Goal: Obtain resource: Obtain resource

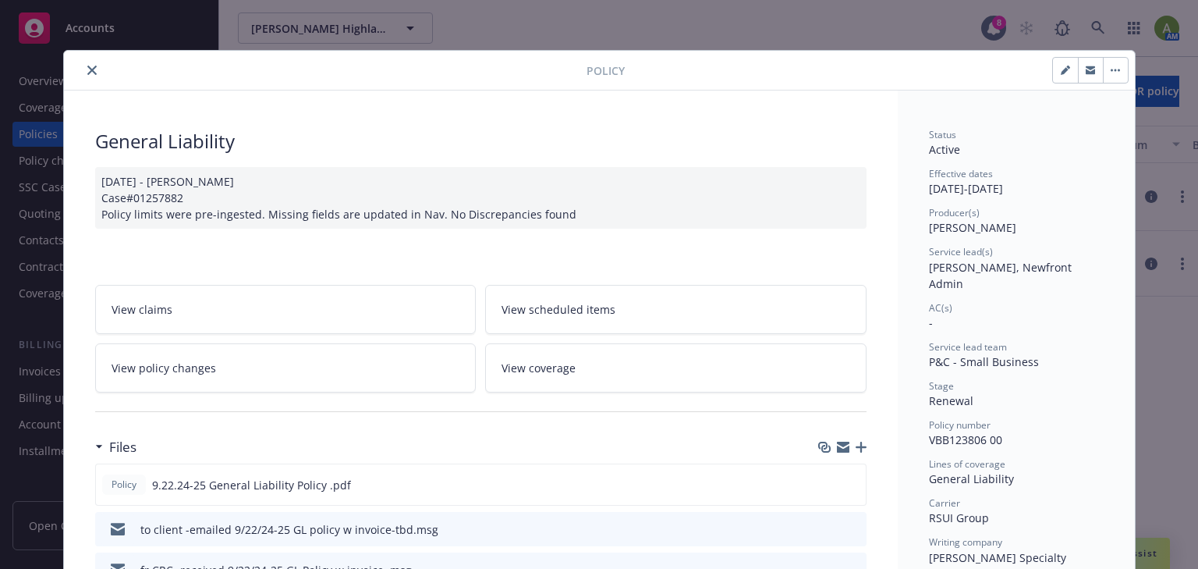
scroll to position [47, 0]
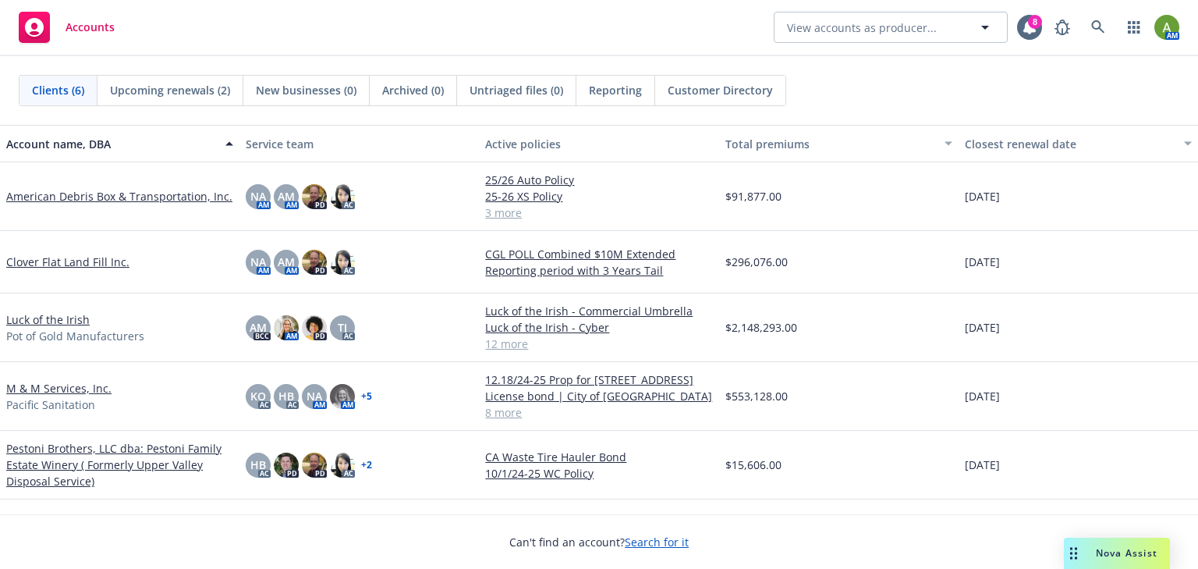
click at [89, 387] on link "M & M Services, Inc." at bounding box center [58, 388] width 105 height 16
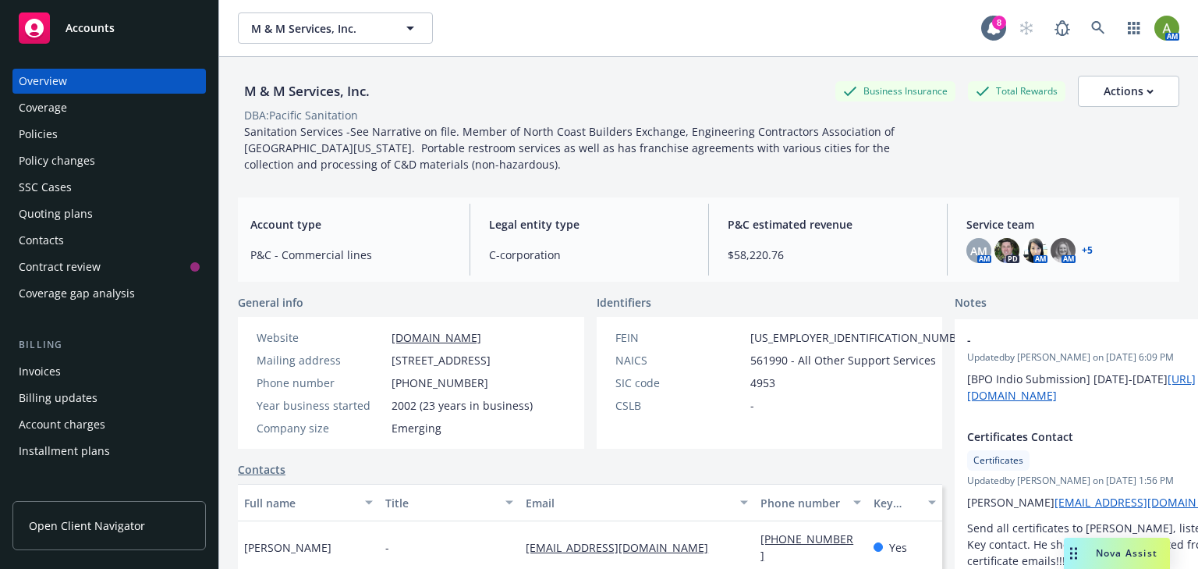
click at [67, 128] on div "Policies" at bounding box center [109, 134] width 181 height 25
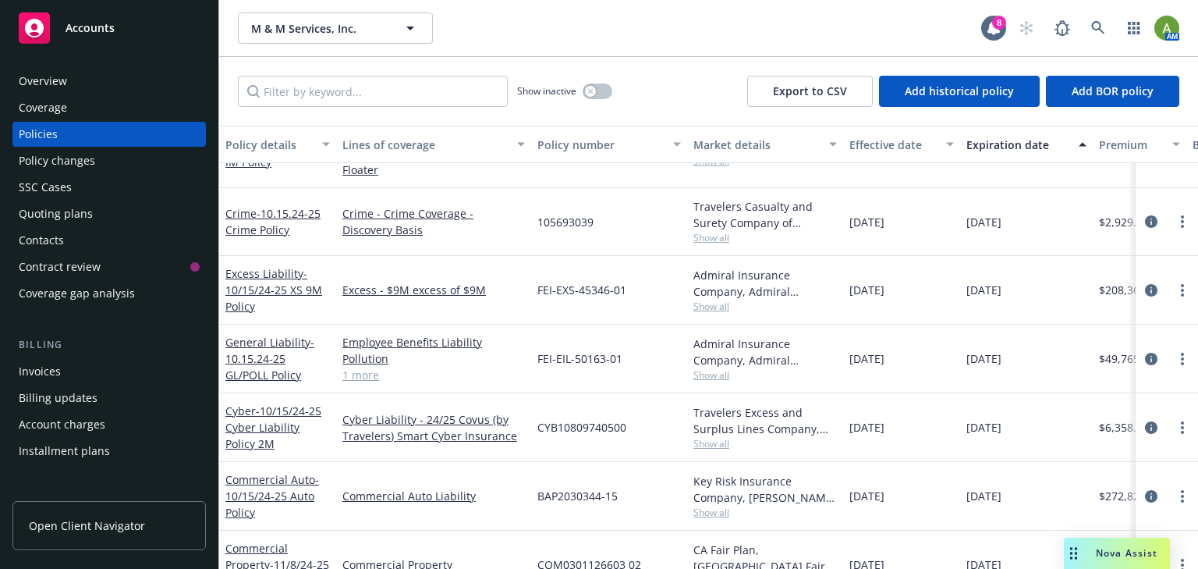
scroll to position [62, 0]
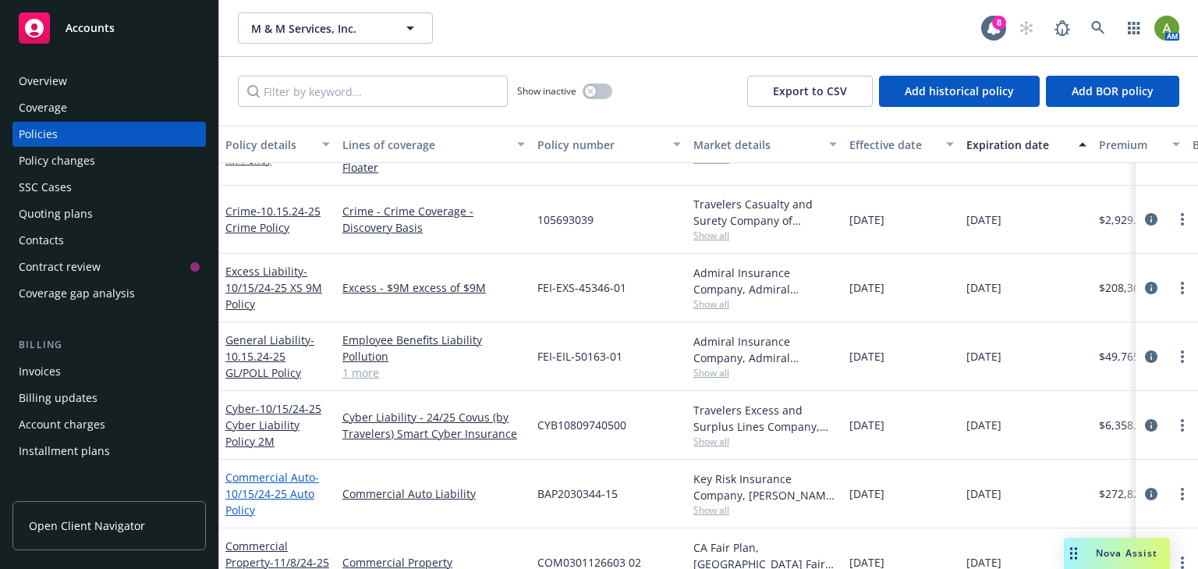
click at [259, 470] on link "Commercial Auto - 10/15/24-25 Auto Policy" at bounding box center [272, 494] width 94 height 48
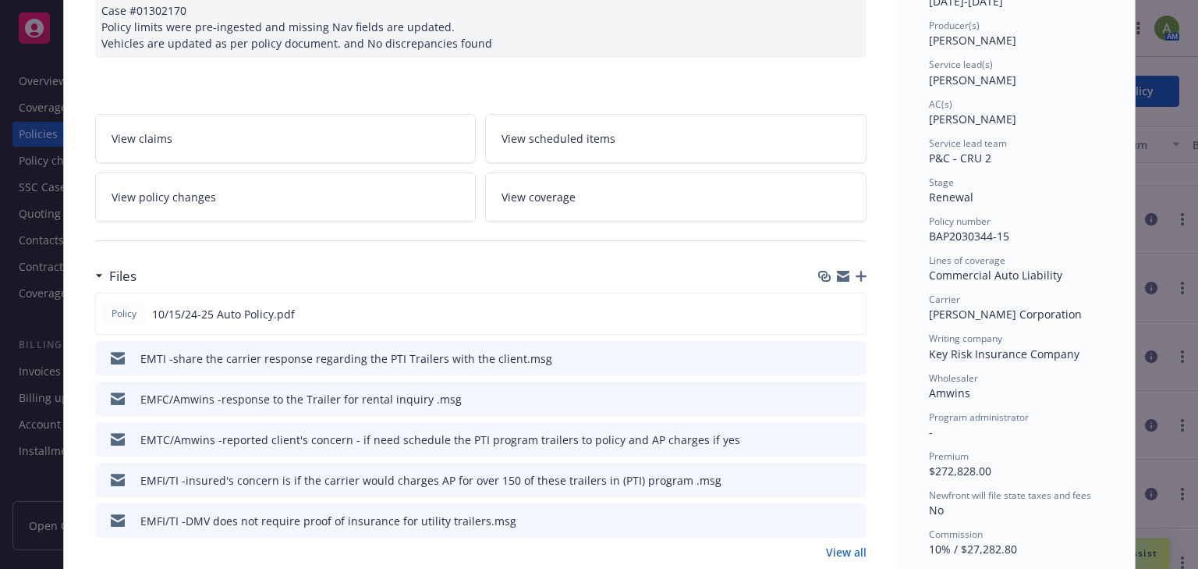
scroll to position [250, 0]
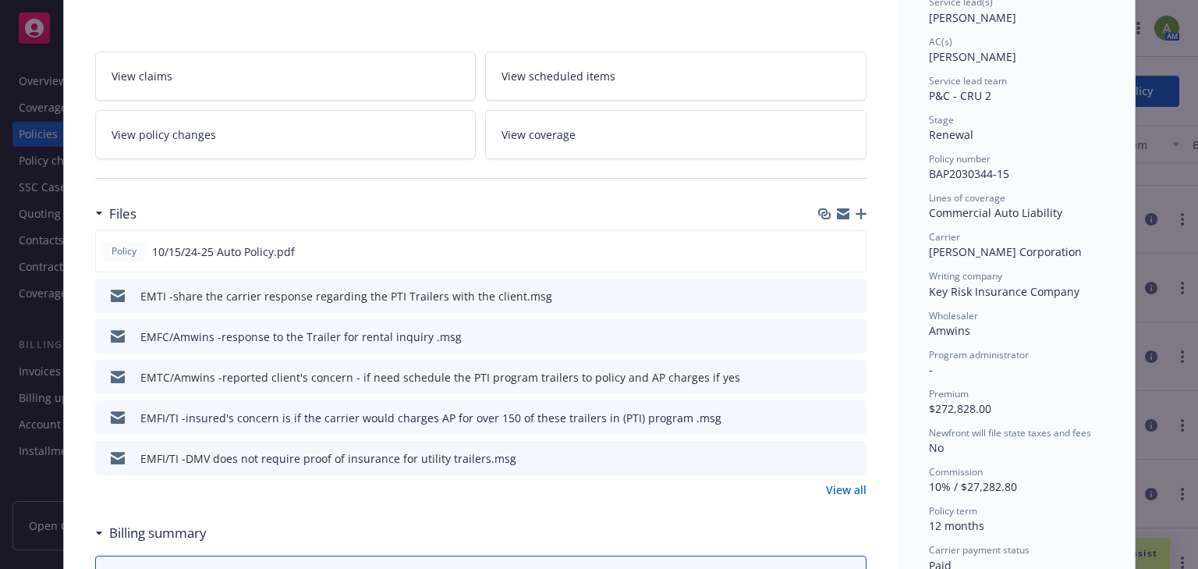
click at [831, 491] on link "View all" at bounding box center [846, 489] width 41 height 16
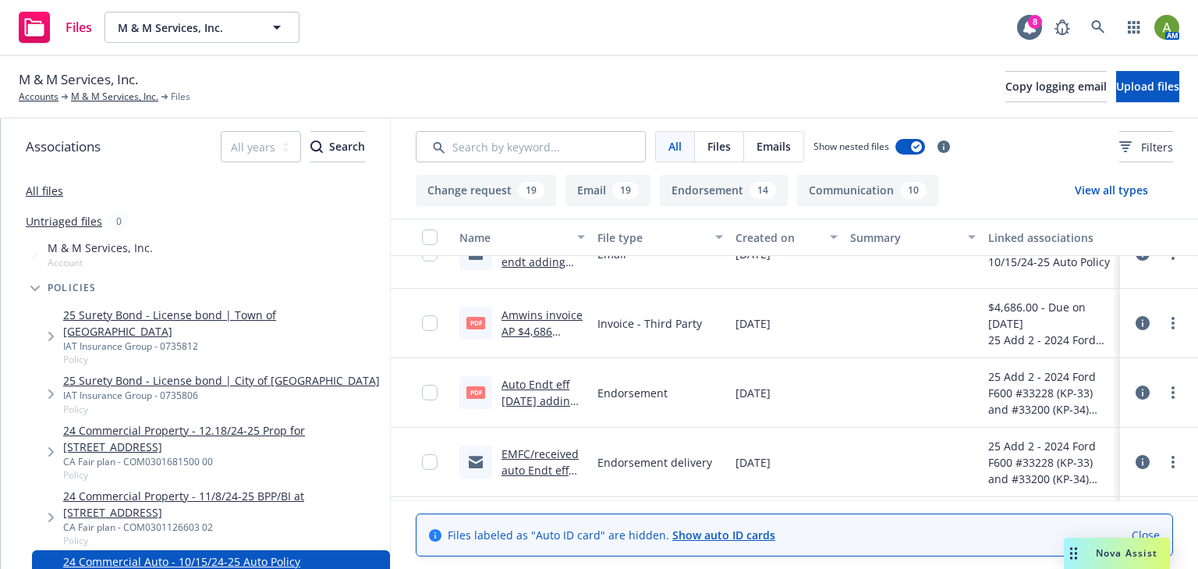
scroll to position [1747, 0]
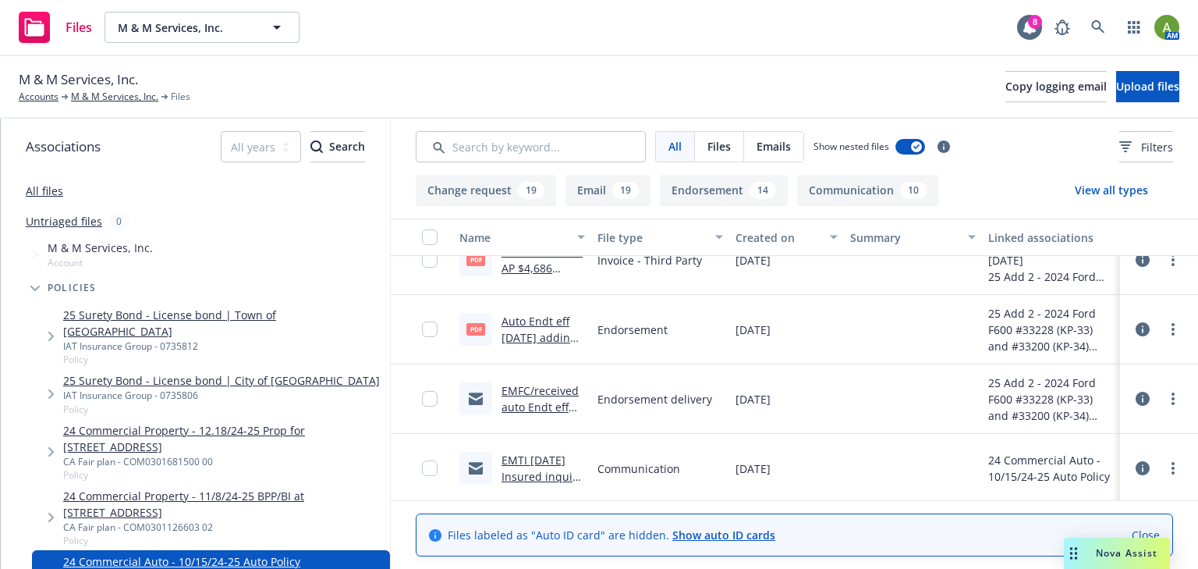
click at [542, 329] on link "Auto Endt eff 4.4.25 adding veh vin#33200 and 33228.pdf" at bounding box center [540, 346] width 76 height 64
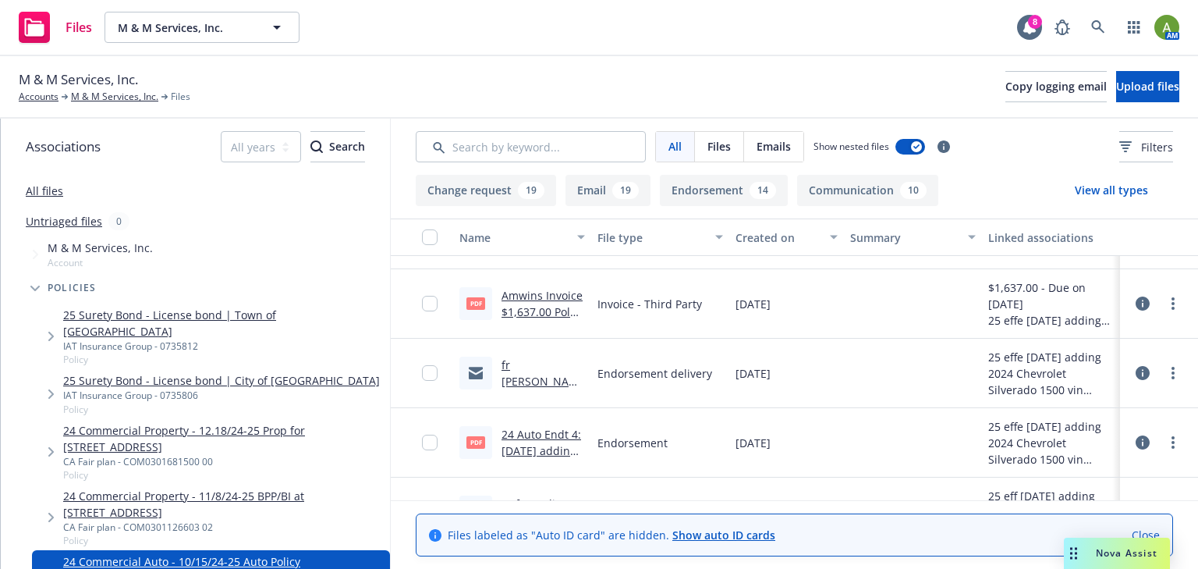
scroll to position [3370, 0]
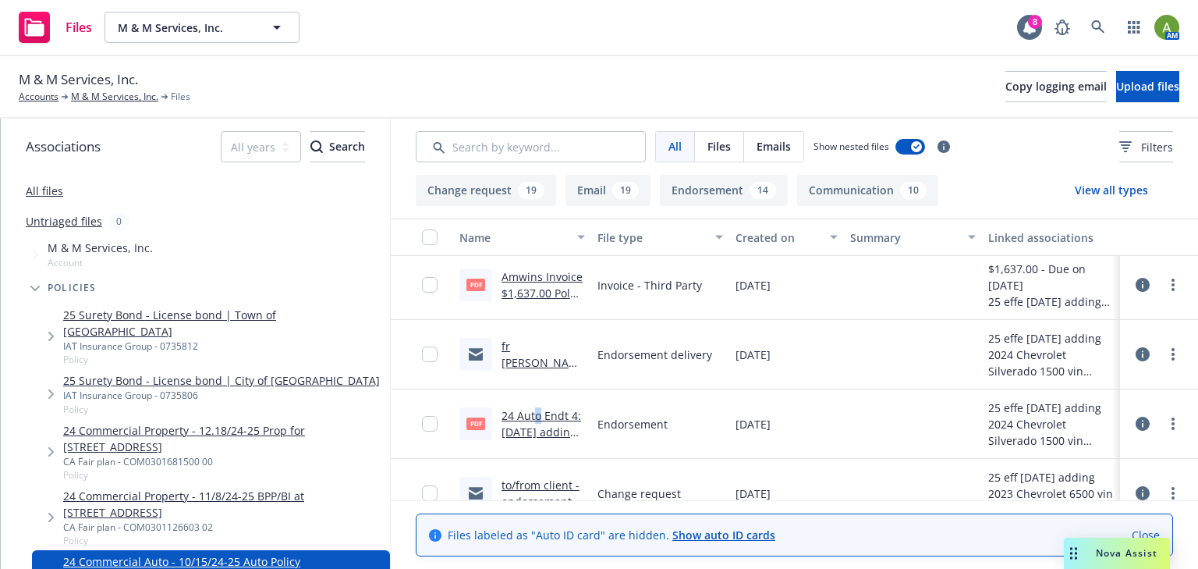
click at [537, 413] on link "24 Auto Endt 4: 1/21/25 adding 2024 Chevrolet Silverado 1500 vin #8680 ID#: ST-…" at bounding box center [542, 456] width 80 height 97
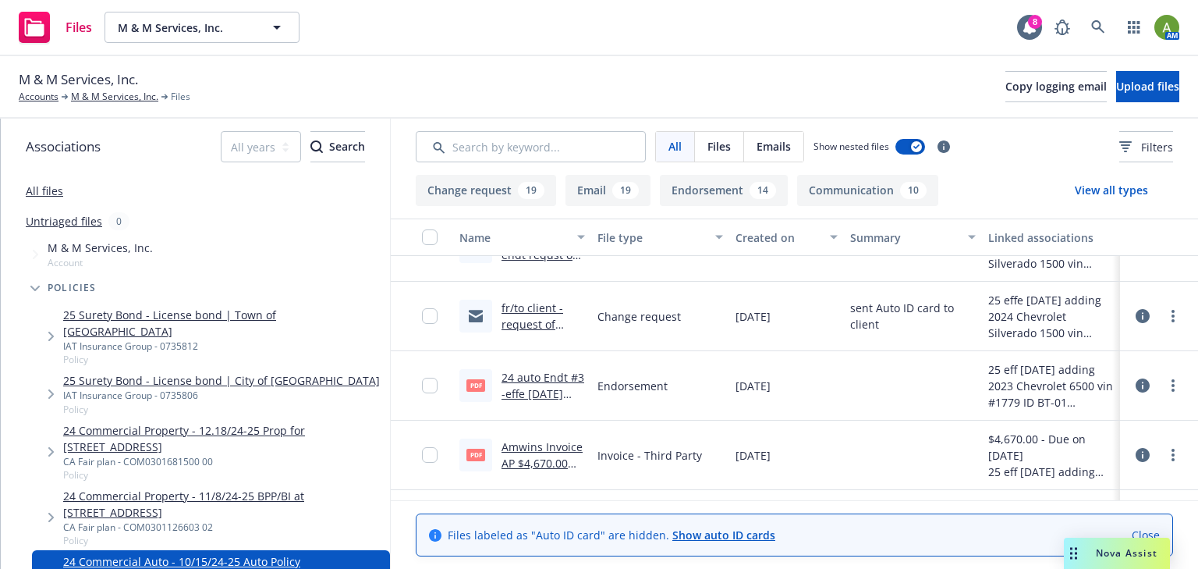
scroll to position [3744, 0]
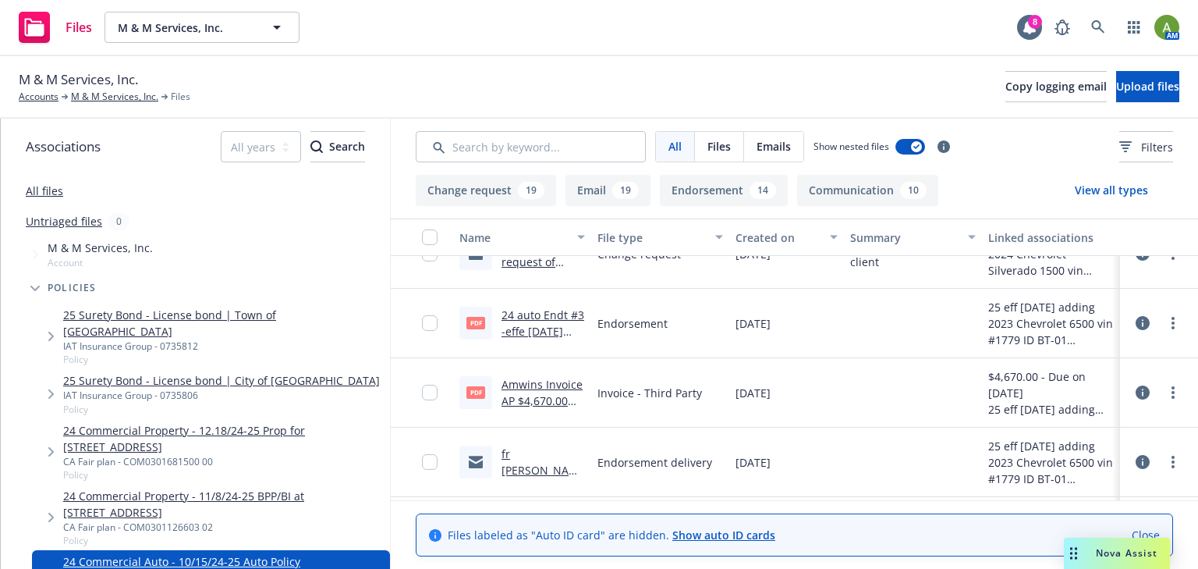
click at [536, 315] on link "24 auto Endt #3 -effe 1/2/25 adding 2023 Chevrolet vin#1779.pdf" at bounding box center [543, 347] width 83 height 80
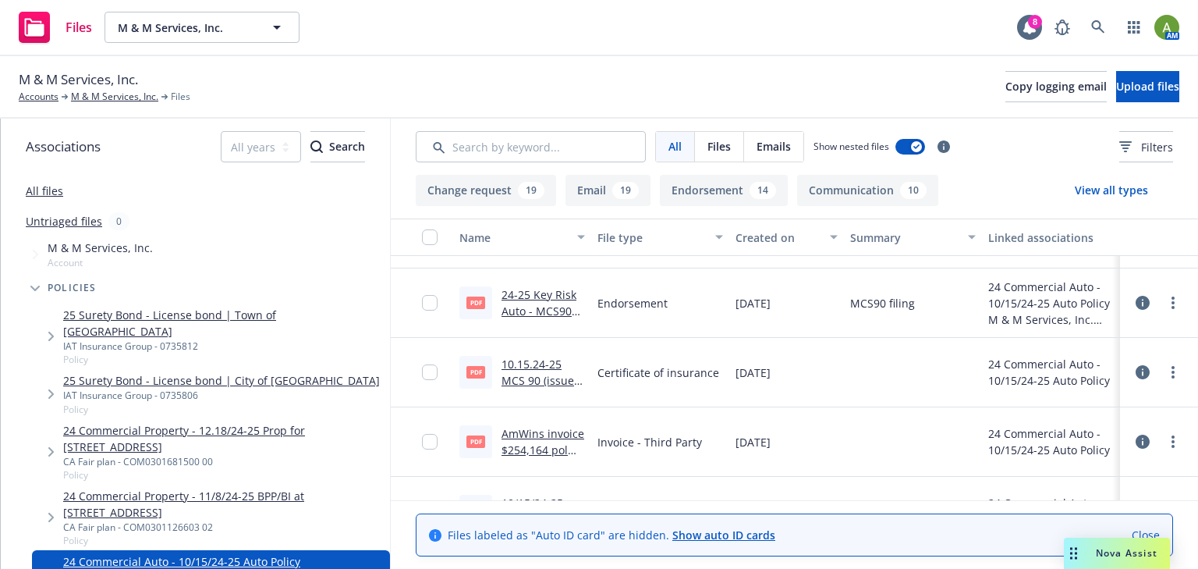
scroll to position [5554, 0]
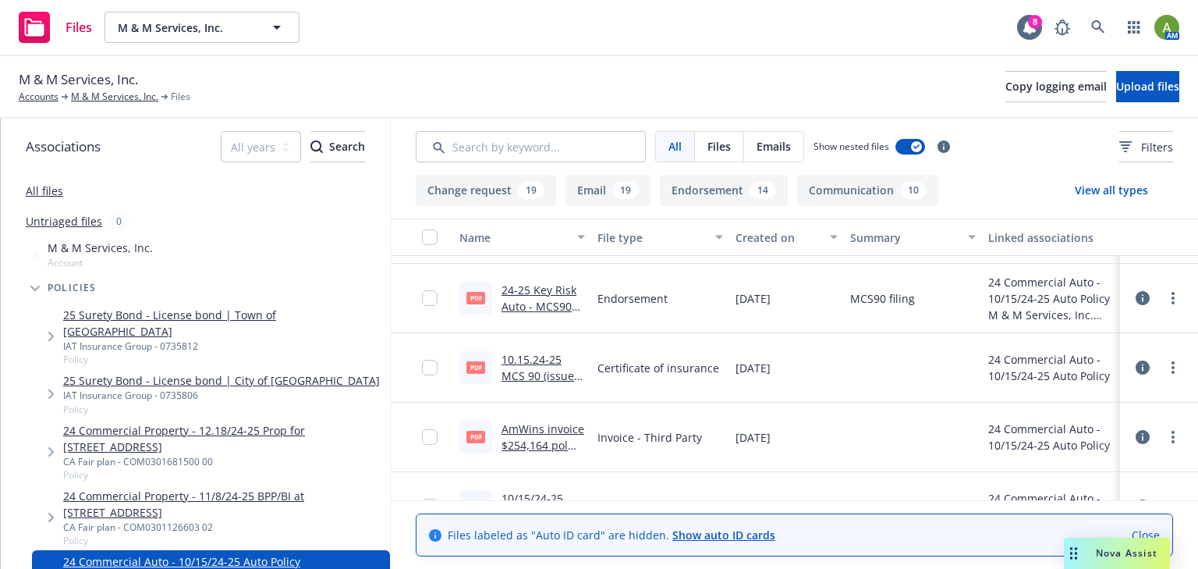
click at [544, 309] on link "24-25 Key Risk Auto - MCS90 filing.pdf" at bounding box center [539, 306] width 75 height 48
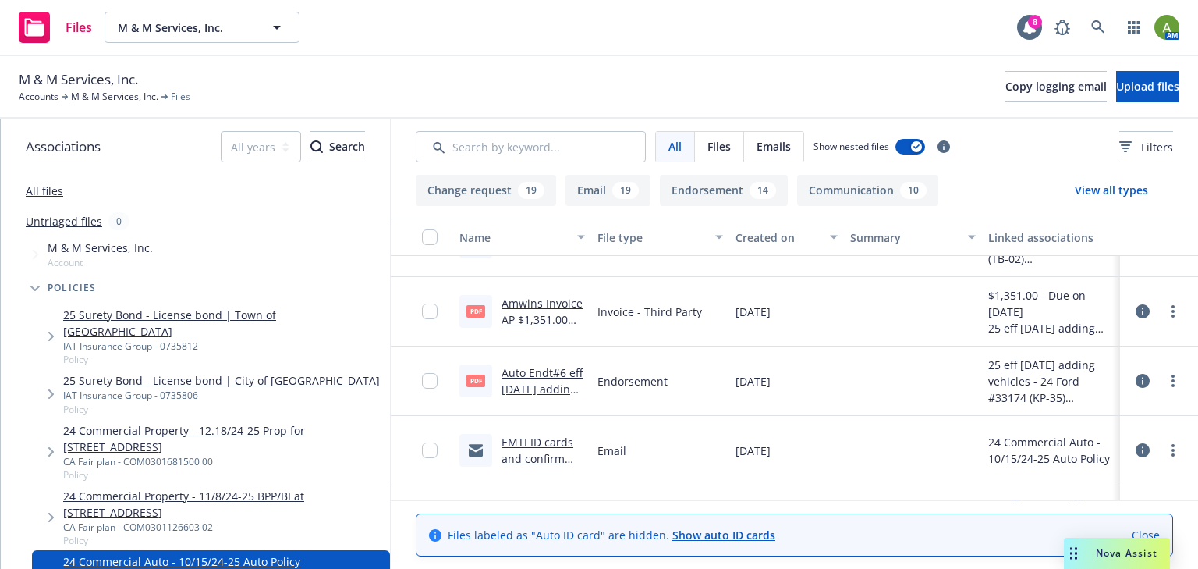
scroll to position [1311, 0]
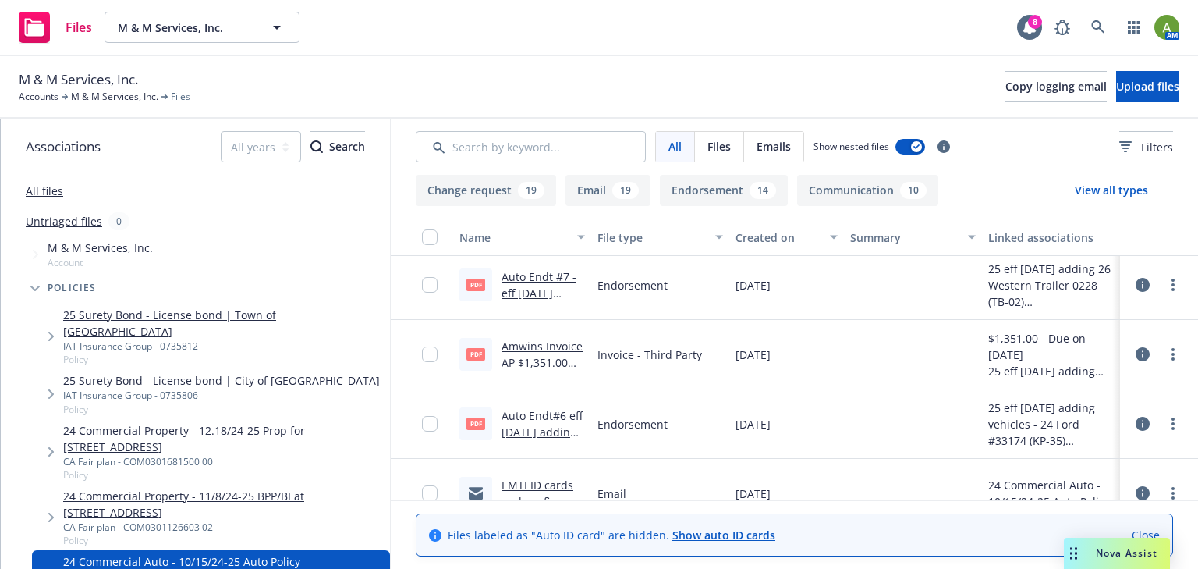
click at [523, 417] on link "Auto Endt#6 eff 4/8/25 adding vehicle - 24 Ford #33174 (KP-35).pdf" at bounding box center [542, 448] width 81 height 80
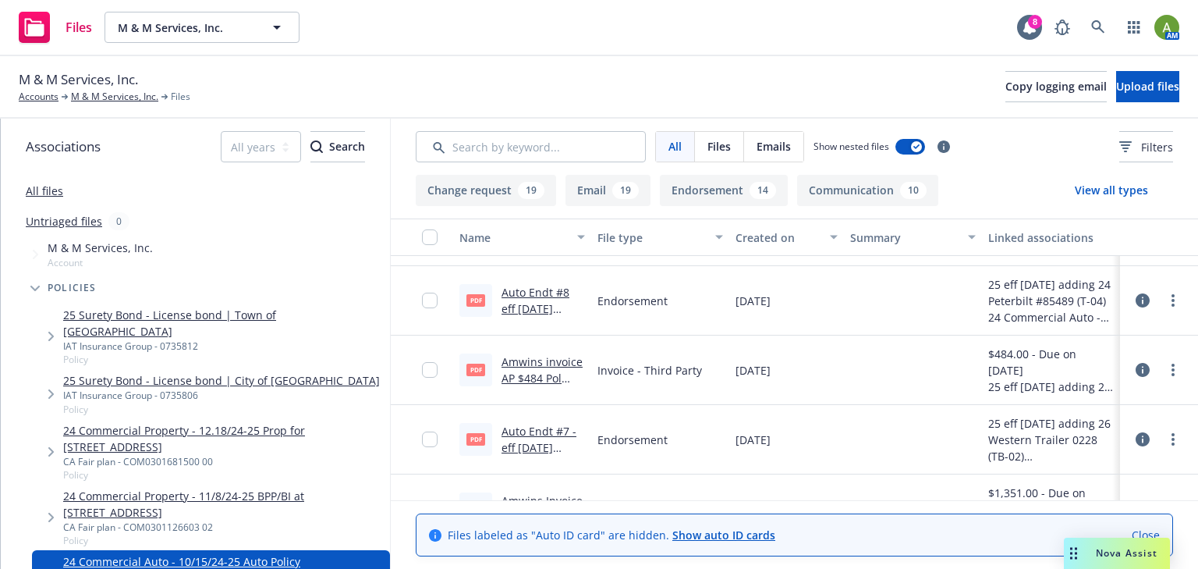
scroll to position [1123, 0]
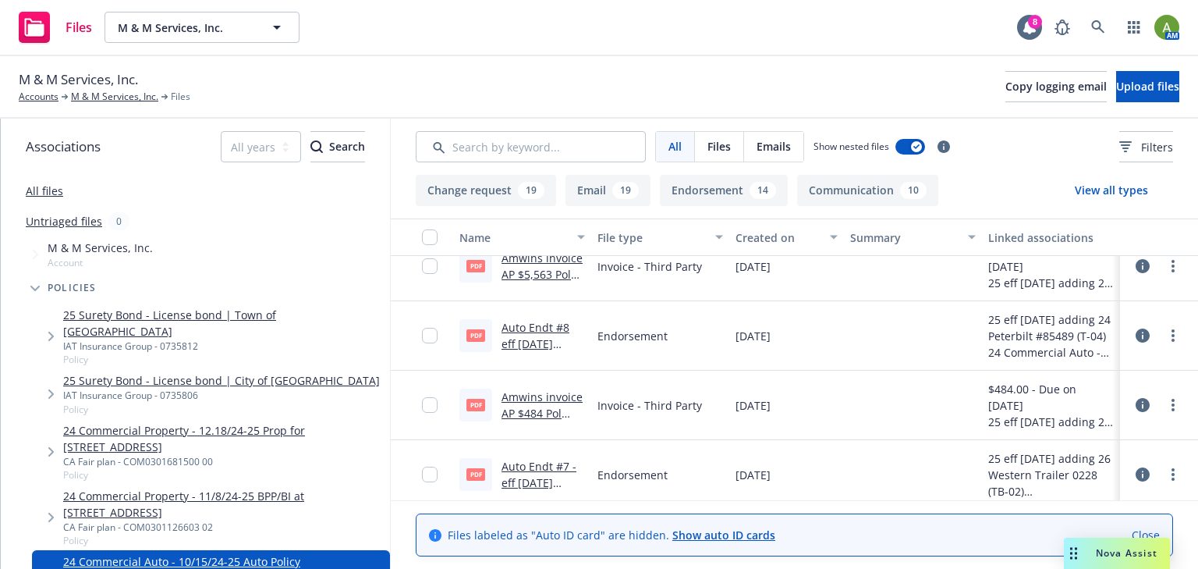
click at [545, 474] on link "Auto Endt #7 -eff 4.21.25 adding 26 Western Trailer #00228 (TB-02).pdf" at bounding box center [542, 507] width 81 height 97
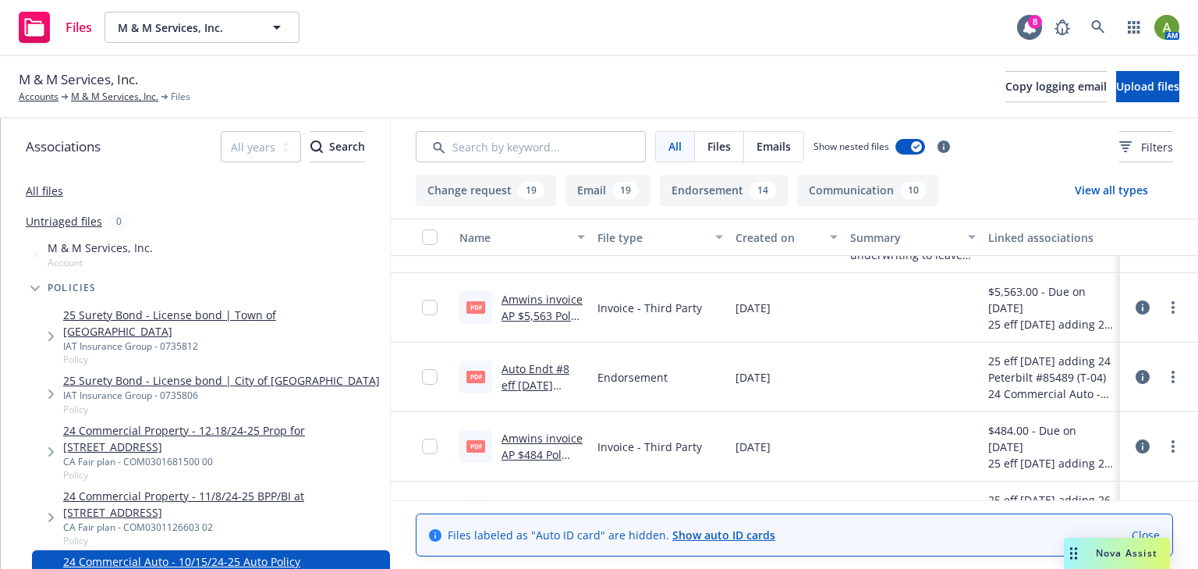
scroll to position [1061, 0]
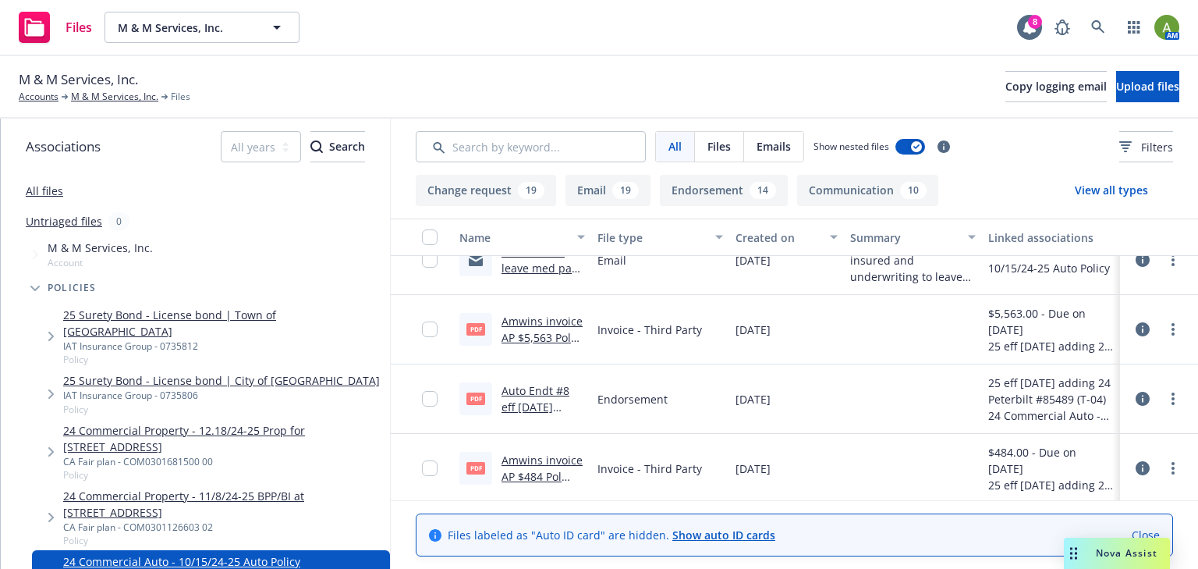
click at [535, 396] on link "Auto Endt #8 eff 4/24/25 adding 24 Peterbilt #85489 (T-04).pdf" at bounding box center [536, 431] width 68 height 97
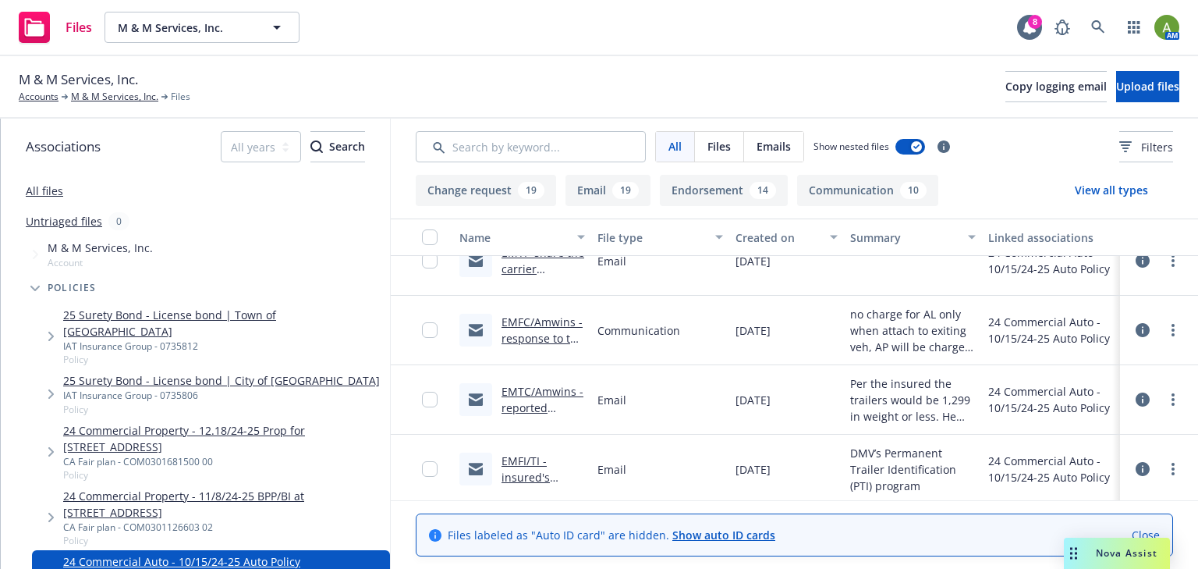
scroll to position [0, 0]
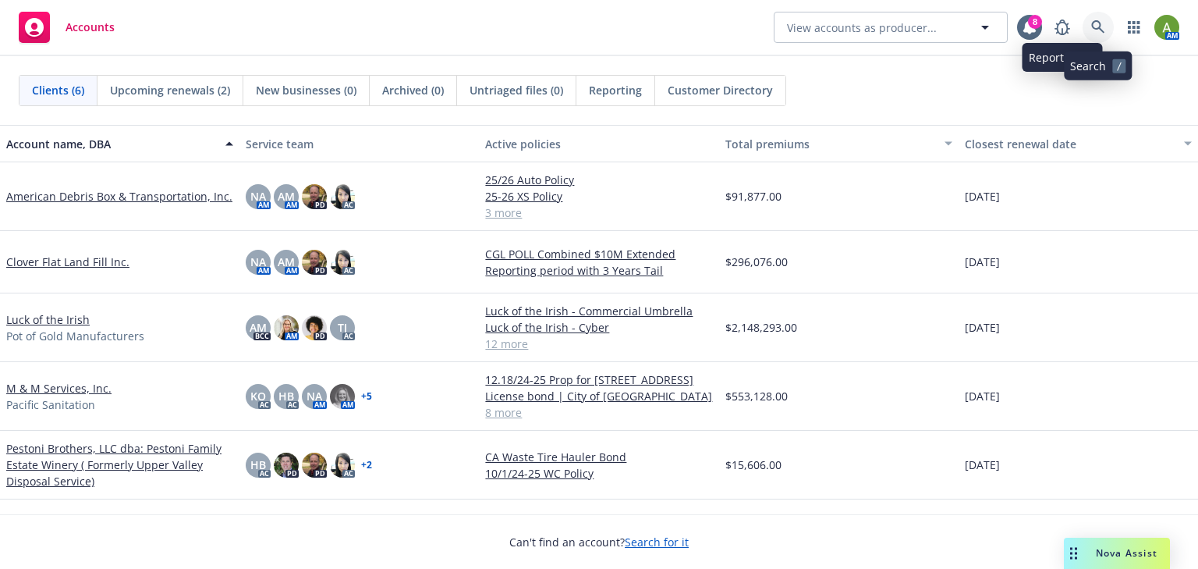
click at [1099, 28] on icon at bounding box center [1097, 26] width 13 height 13
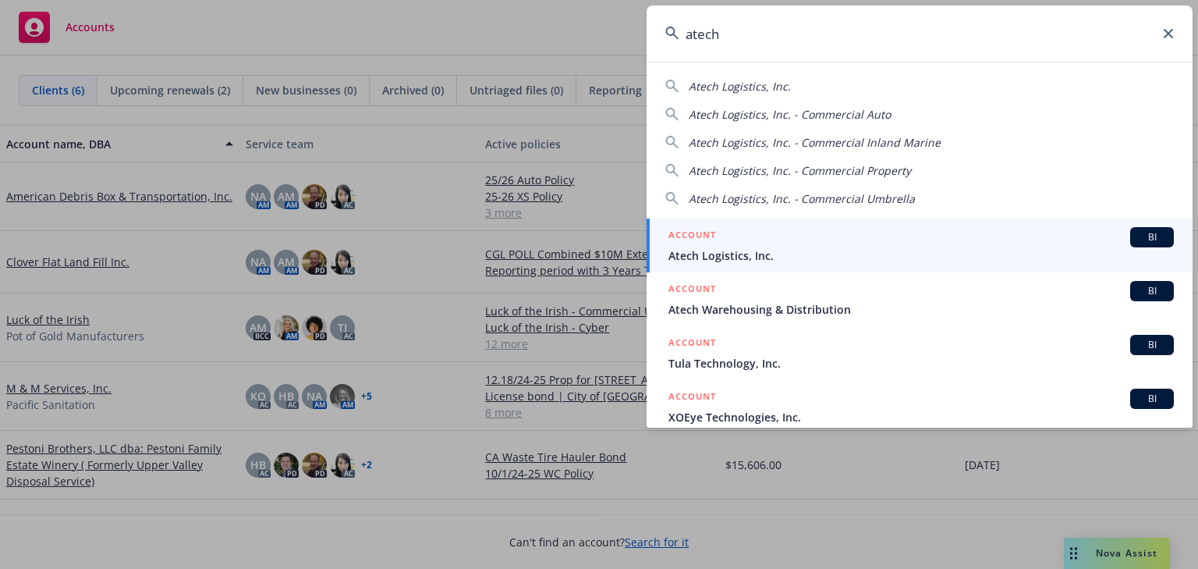
type input "atech"
click at [743, 248] on span "Atech Logistics, Inc." at bounding box center [921, 255] width 505 height 16
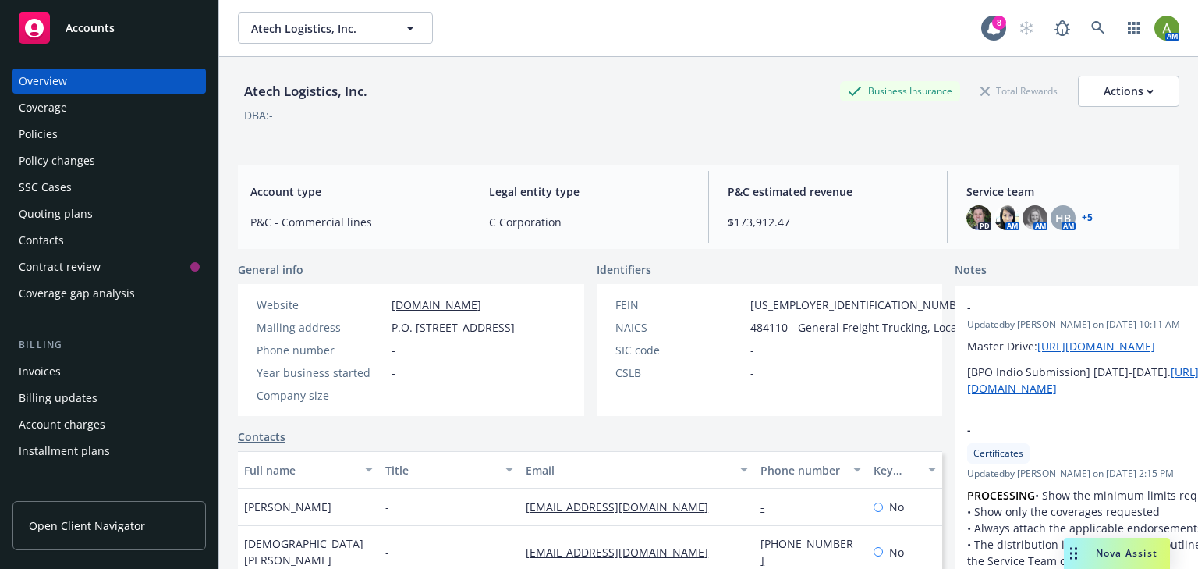
click at [48, 211] on div "Quoting plans" at bounding box center [56, 213] width 74 height 25
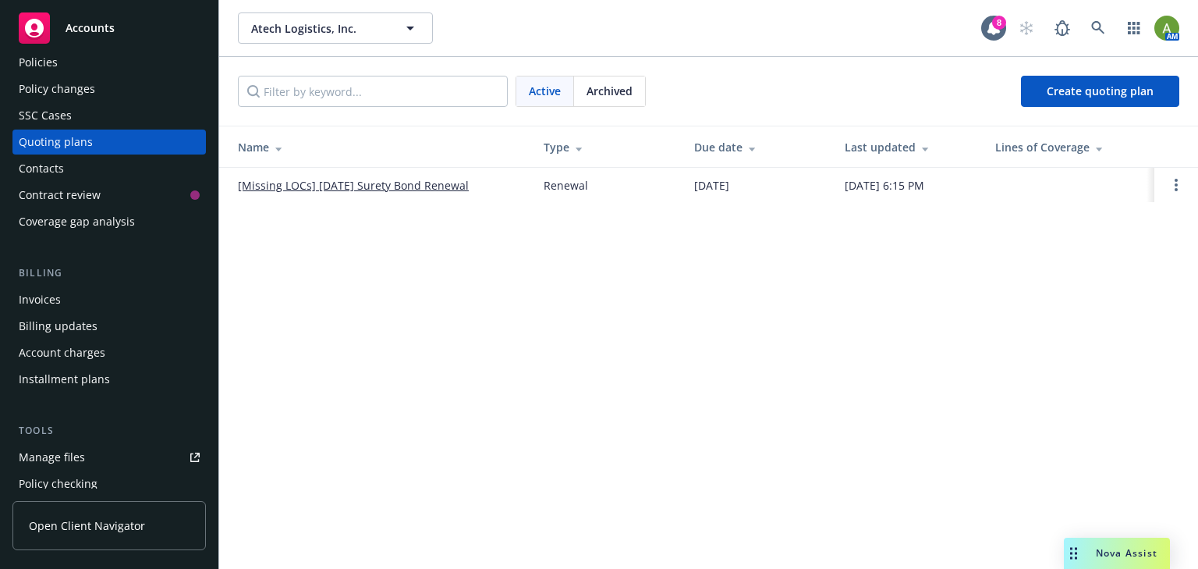
scroll to position [125, 0]
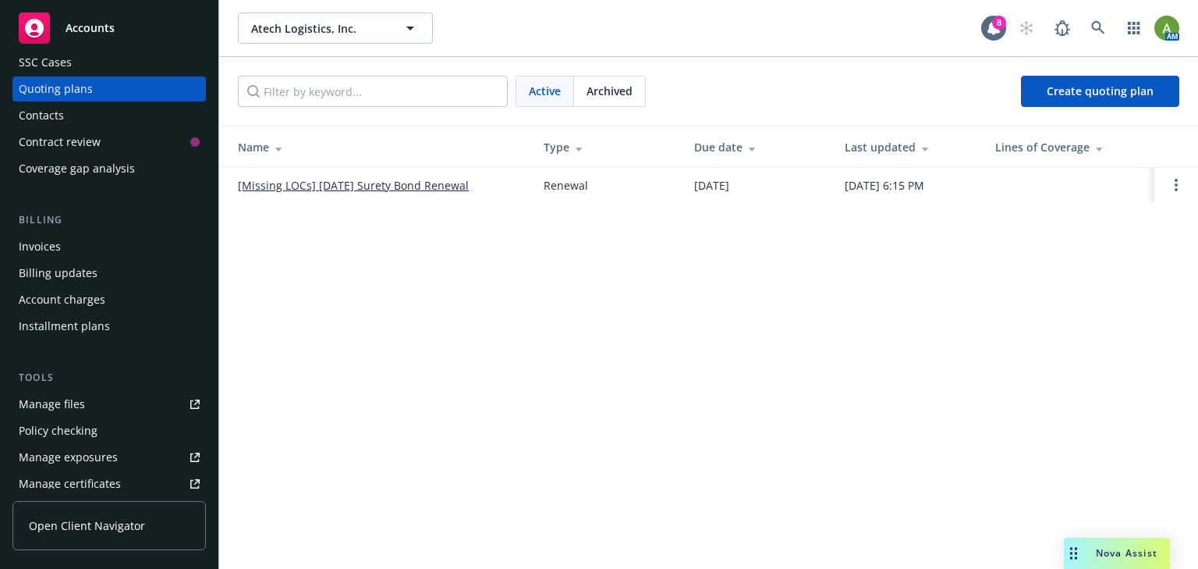
click at [48, 405] on div "Manage files" at bounding box center [52, 404] width 66 height 25
